Goal: Task Accomplishment & Management: Use online tool/utility

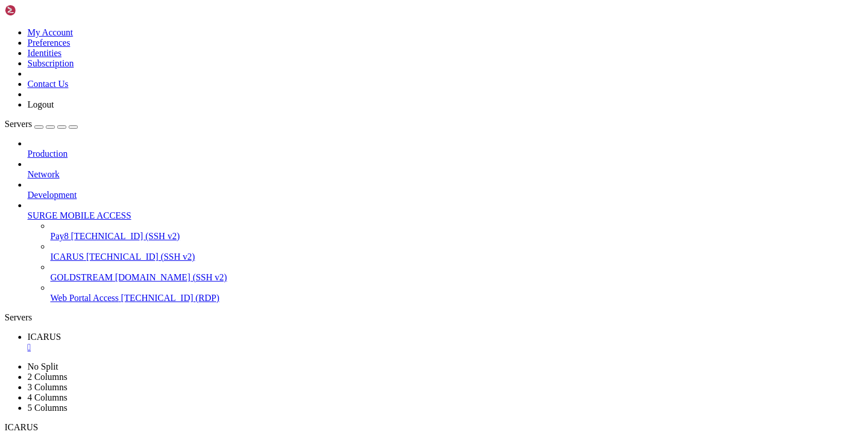
scroll to position [29, 0]
click at [197, 342] on div "" at bounding box center [436, 347] width 819 height 10
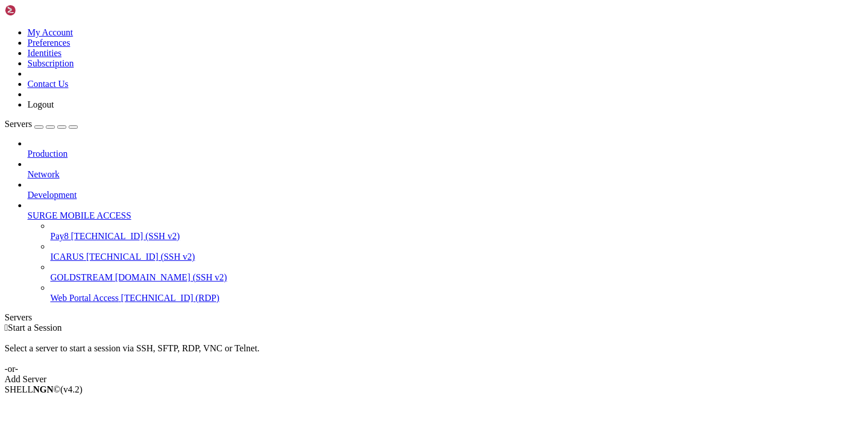
click at [5, 27] on link at bounding box center [5, 27] width 0 height 0
click at [247, 323] on div " Start a Session Select a server to start a session via SSH, SFTP, RDP, VNC or…" at bounding box center [426, 354] width 842 height 62
click at [121, 293] on span "[TECHNICAL_ID] (RDP)" at bounding box center [170, 298] width 98 height 10
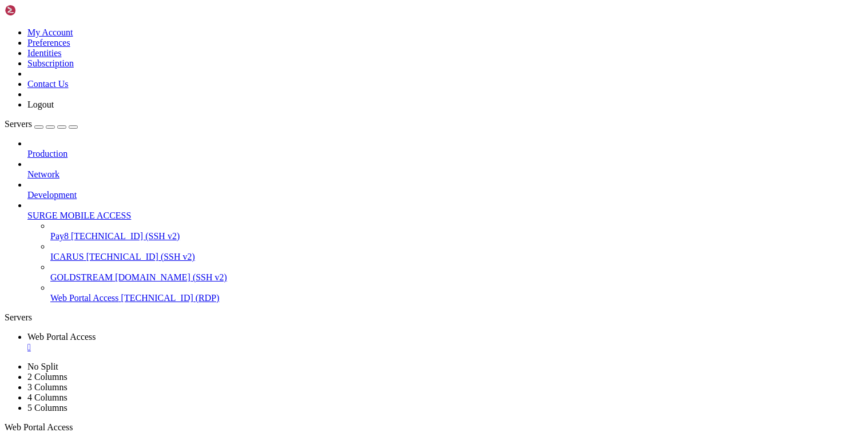
scroll to position [0, 0]
drag, startPoint x: 268, startPoint y: 42, endPoint x: 270, endPoint y: 74, distance: 32.1
click at [156, 431] on button "" at bounding box center [150, 439] width 12 height 12
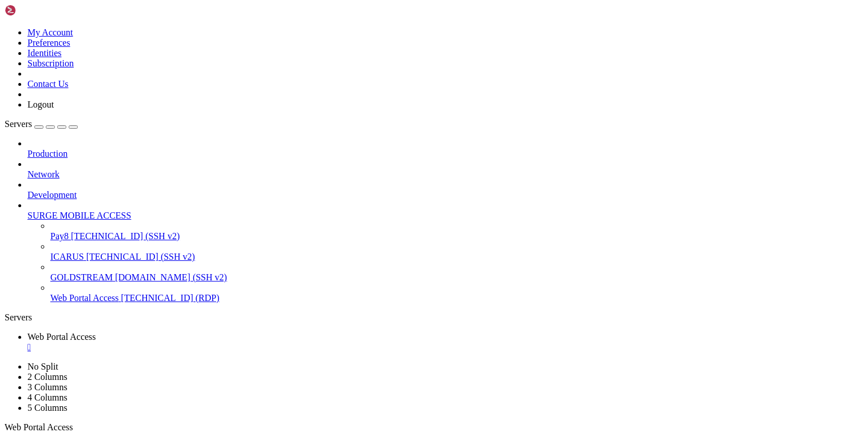
drag, startPoint x: 708, startPoint y: 621, endPoint x: 711, endPoint y: 671, distance: 49.9
click at [30, 294] on div at bounding box center [425, 216] width 851 height 432
click at [240, 342] on div "" at bounding box center [436, 347] width 819 height 10
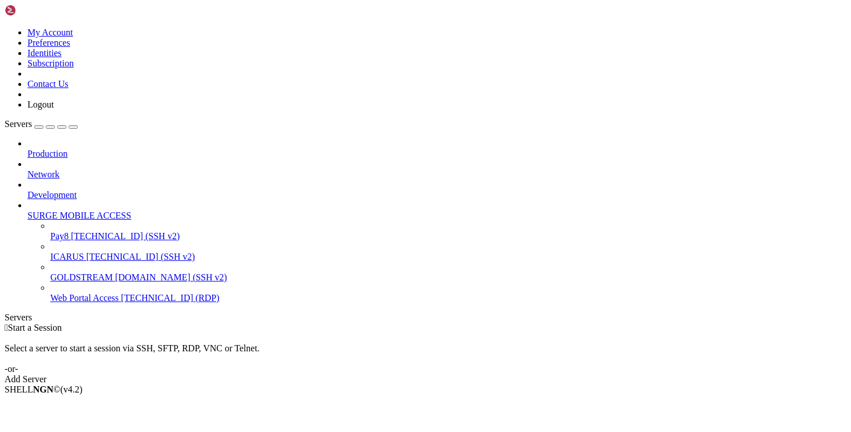
click at [77, 190] on span "Development" at bounding box center [51, 195] width 49 height 10
